Goal: Transaction & Acquisition: Purchase product/service

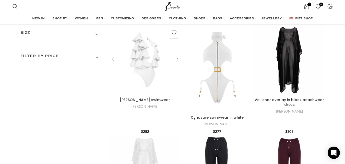
scroll to position [26, 0]
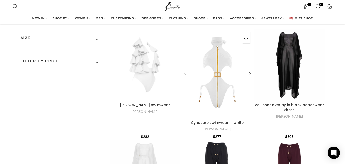
click at [224, 100] on div "Cynosure swimwear in white" at bounding box center [223, 73] width 12 height 88
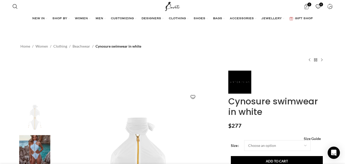
scroll to position [0, 54]
